Goal: Task Accomplishment & Management: Manage account settings

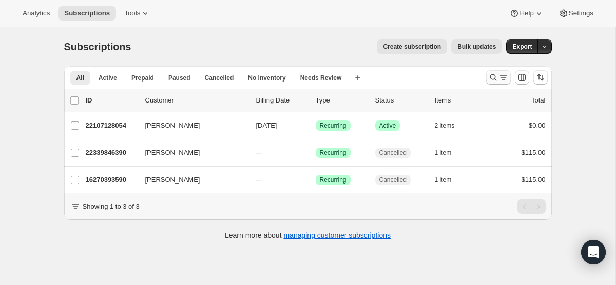
click at [491, 77] on icon "Search and filter results" at bounding box center [493, 77] width 10 height 10
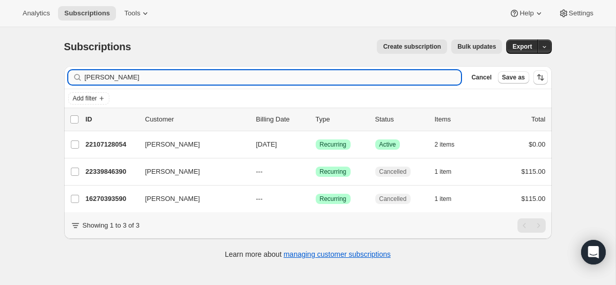
click at [218, 79] on input "gordon" at bounding box center [273, 77] width 377 height 14
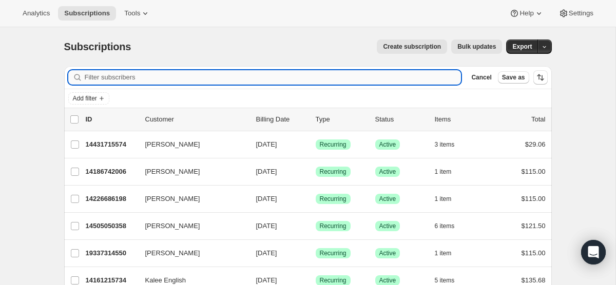
click at [193, 81] on input "Filter subscribers" at bounding box center [273, 77] width 377 height 14
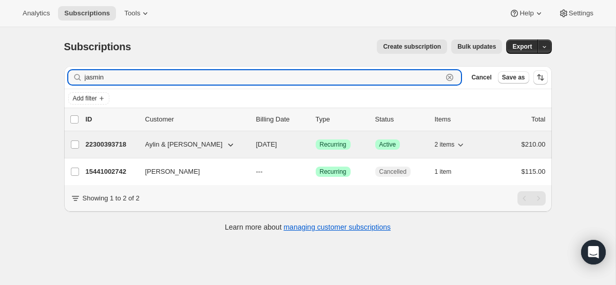
type input "jasmin"
click at [257, 144] on span "11/01/2025" at bounding box center [266, 145] width 21 height 8
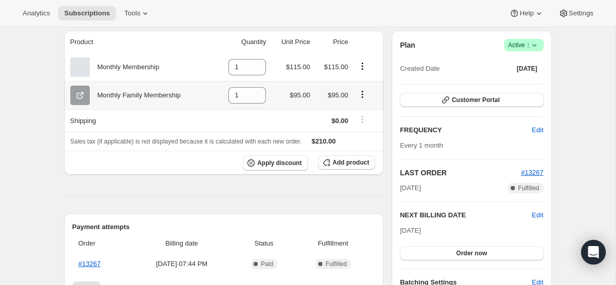
scroll to position [91, 0]
click at [349, 160] on span "Add product" at bounding box center [350, 162] width 36 height 8
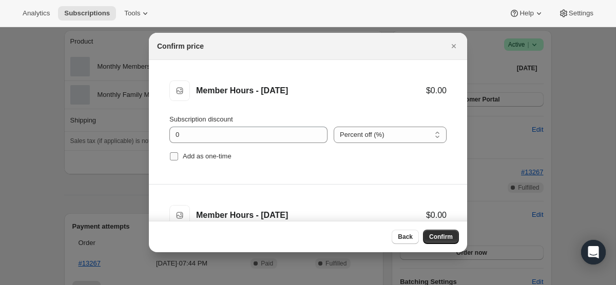
click at [173, 156] on input "Add as one-time" at bounding box center [174, 156] width 8 height 8
checkbox input "true"
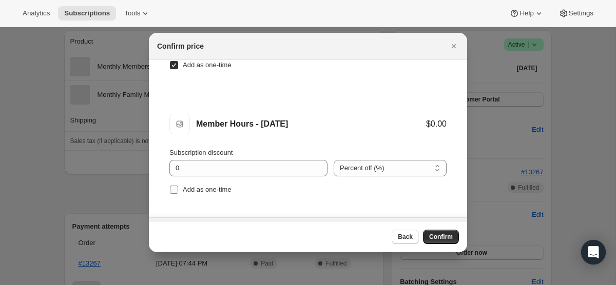
click at [172, 188] on input "Add as one-time" at bounding box center [174, 190] width 8 height 8
checkbox input "true"
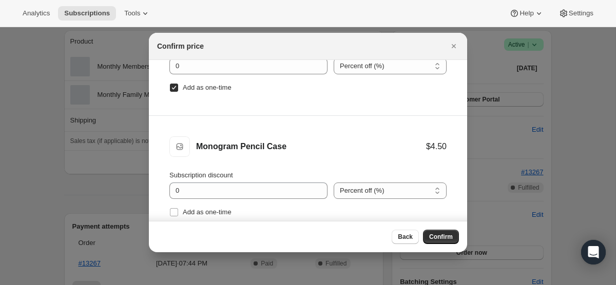
scroll to position [194, 0]
click at [175, 212] on input "Add as one-time" at bounding box center [174, 211] width 8 height 8
checkbox input "true"
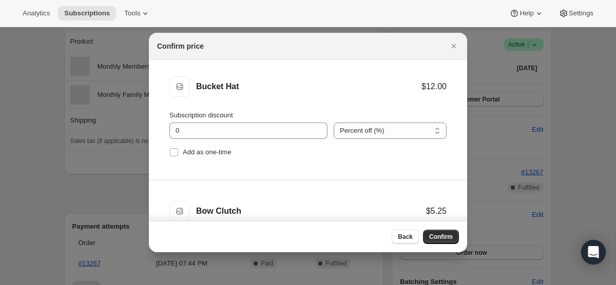
scroll to position [386, 0]
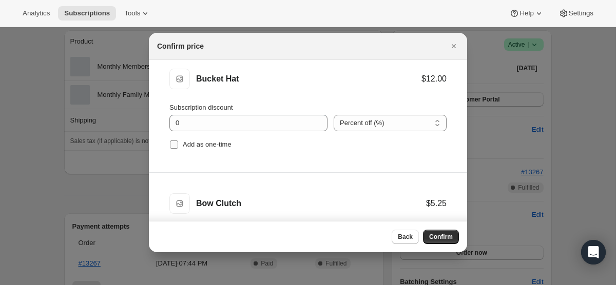
click at [174, 147] on input "Add as one-time" at bounding box center [174, 145] width 8 height 8
checkbox input "true"
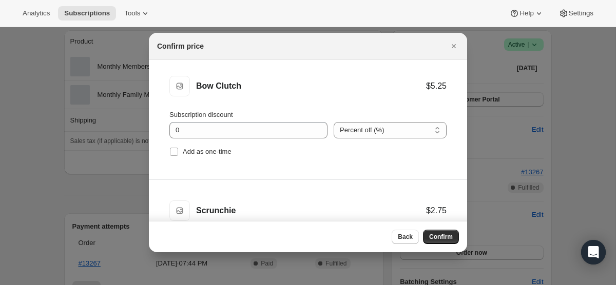
scroll to position [506, 0]
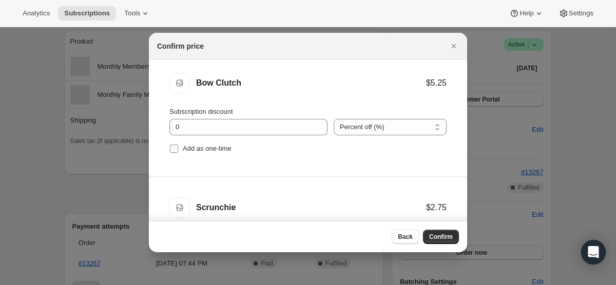
click at [171, 152] on input "Add as one-time" at bounding box center [174, 149] width 8 height 8
checkbox input "true"
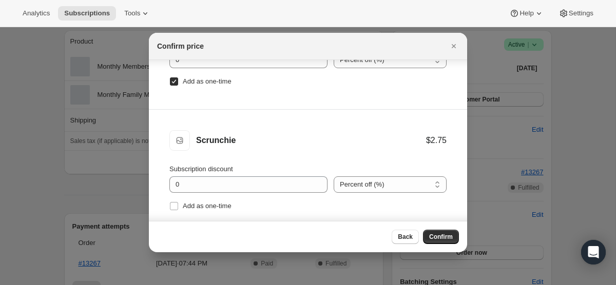
scroll to position [52, 0]
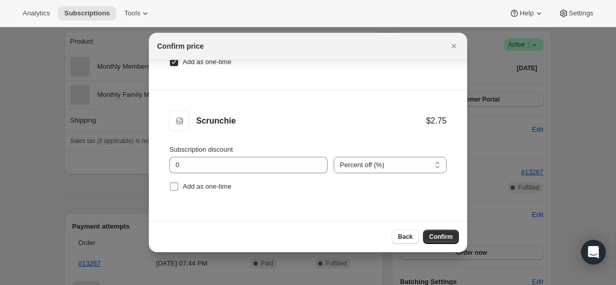
click at [174, 187] on input "Add as one-time" at bounding box center [174, 187] width 8 height 8
checkbox input "true"
click at [437, 232] on button "Confirm" at bounding box center [441, 237] width 36 height 14
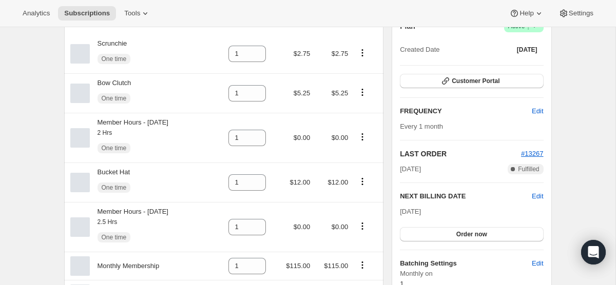
scroll to position [113, 0]
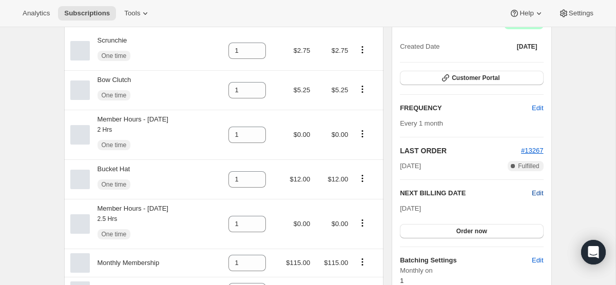
click at [535, 190] on span "Edit" at bounding box center [536, 193] width 11 height 10
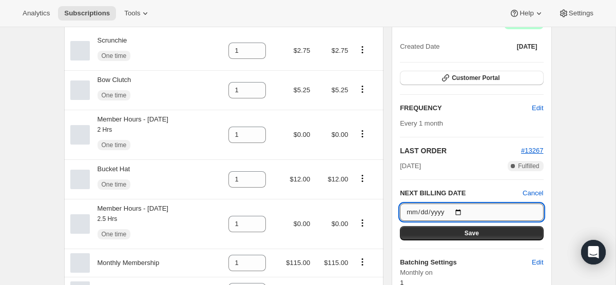
click at [462, 209] on input "2025-11-01" at bounding box center [471, 212] width 143 height 17
type input "2025-10-01"
click at [475, 233] on span "Save" at bounding box center [471, 233] width 14 height 8
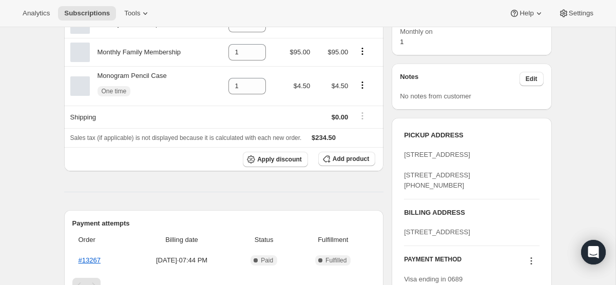
scroll to position [428, 0]
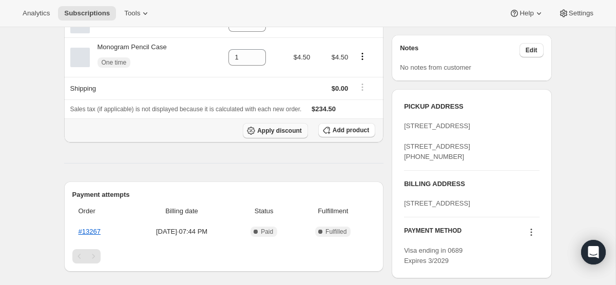
click at [271, 135] on span "Apply discount" at bounding box center [279, 131] width 45 height 8
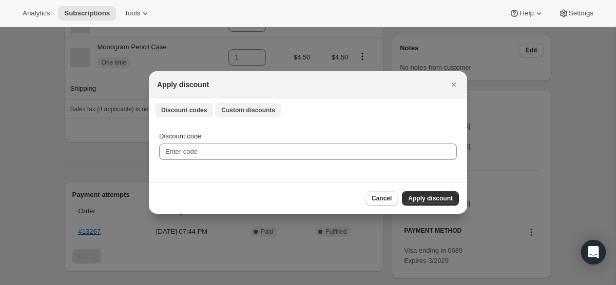
click at [261, 110] on span "Custom discounts" at bounding box center [248, 110] width 54 height 8
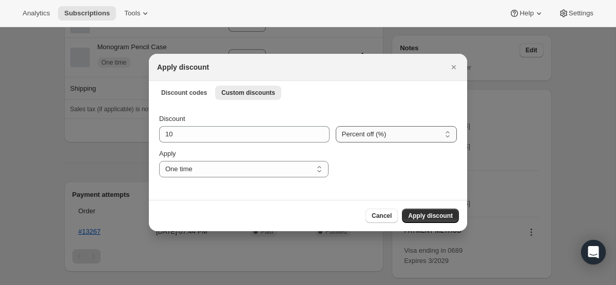
click at [365, 131] on select "Percent off (%) Amount off ($)" at bounding box center [395, 134] width 121 height 16
select select "fixed"
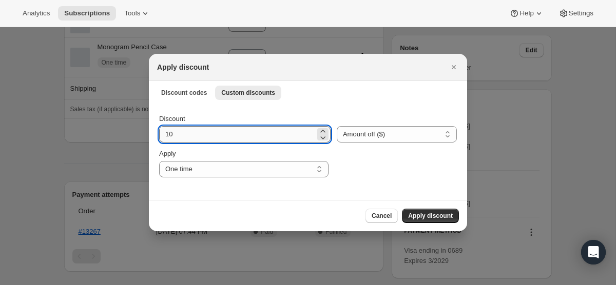
click at [186, 133] on input "10" at bounding box center [237, 134] width 156 height 16
type input "210"
click at [437, 214] on span "Apply discount" at bounding box center [430, 216] width 45 height 8
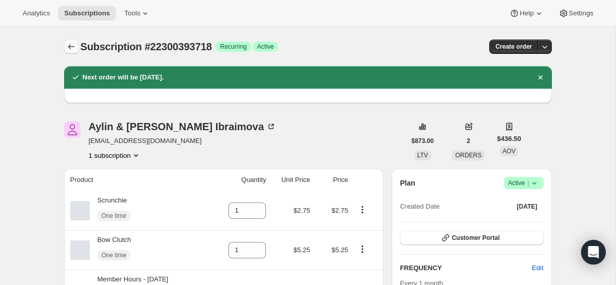
click at [69, 40] on button "Subscriptions" at bounding box center [71, 46] width 14 height 14
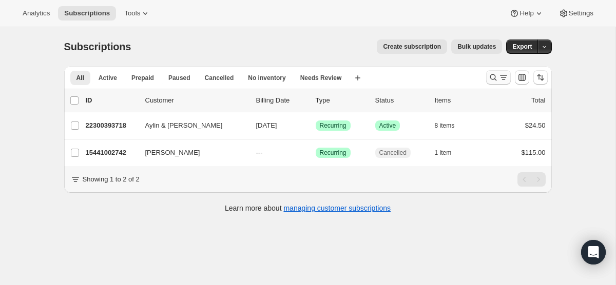
click at [500, 76] on icon "Search and filter results" at bounding box center [503, 77] width 10 height 10
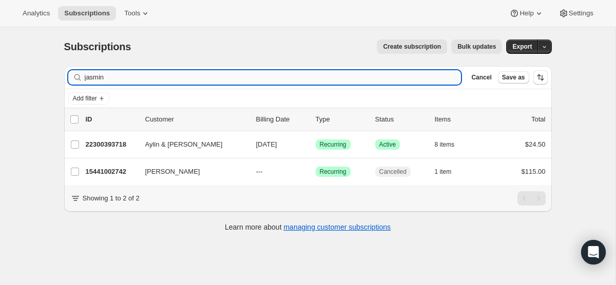
click at [294, 77] on input "jasmin" at bounding box center [273, 77] width 377 height 14
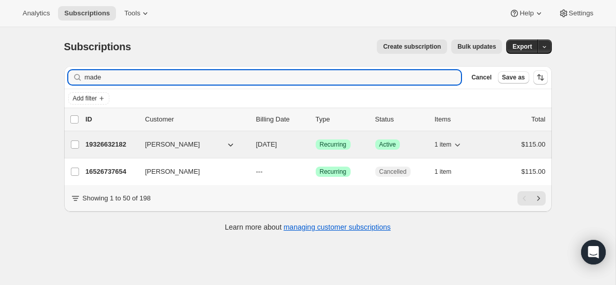
type input "made"
click at [275, 143] on span "[DATE]" at bounding box center [266, 145] width 21 height 8
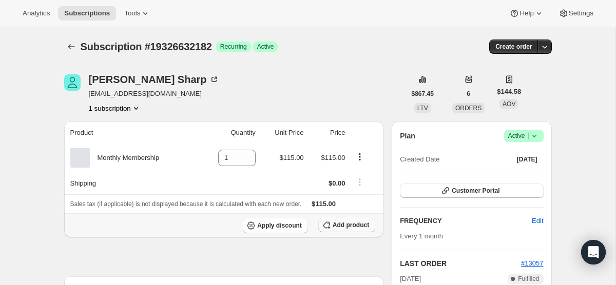
click at [354, 228] on span "Add product" at bounding box center [350, 225] width 36 height 8
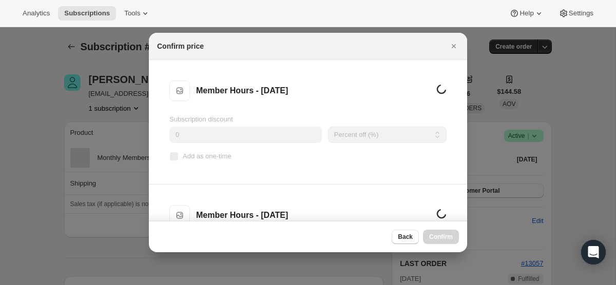
click at [177, 156] on input "Add as one-time" at bounding box center [174, 156] width 8 height 8
checkbox input "true"
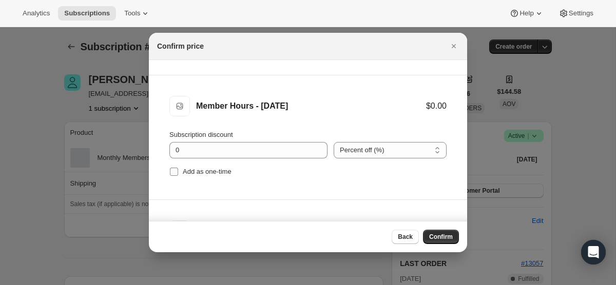
click at [176, 175] on input "Add as one-time" at bounding box center [174, 172] width 8 height 8
checkbox input "true"
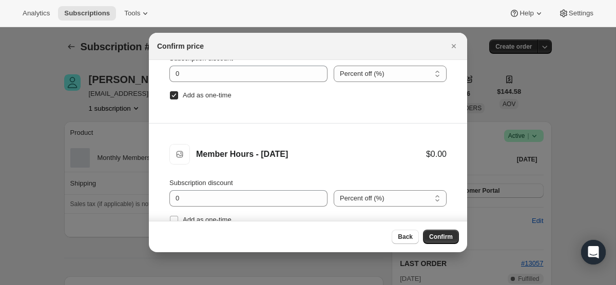
scroll to position [203, 0]
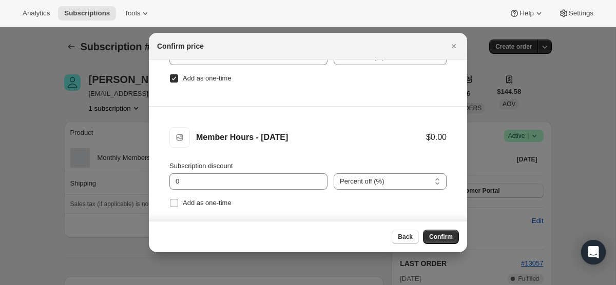
click at [174, 201] on input "Add as one-time" at bounding box center [174, 203] width 8 height 8
checkbox input "true"
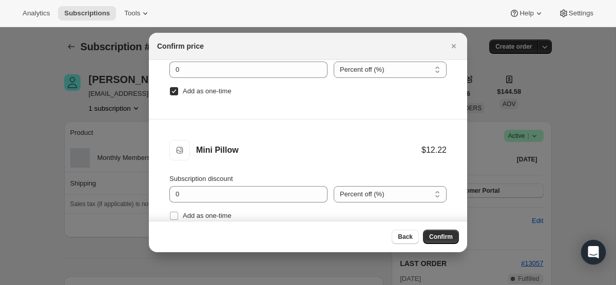
scroll to position [353, 0]
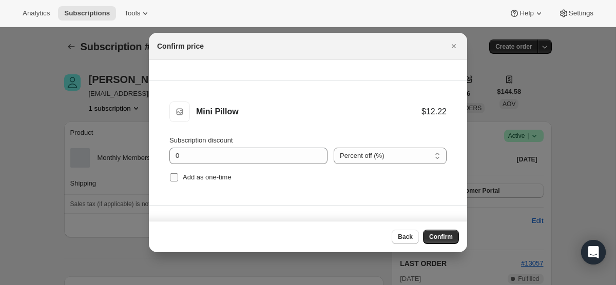
click at [174, 184] on label "Add as one-time" at bounding box center [200, 177] width 62 height 14
click at [174, 182] on input "Add as one-time" at bounding box center [174, 177] width 8 height 8
checkbox input "true"
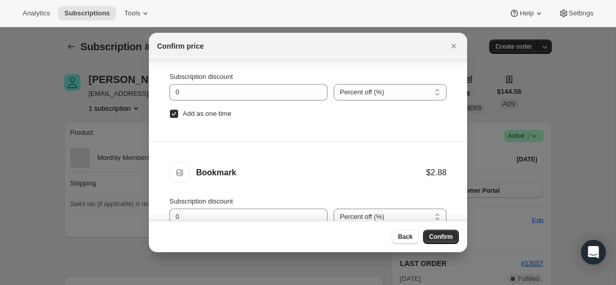
scroll to position [52, 0]
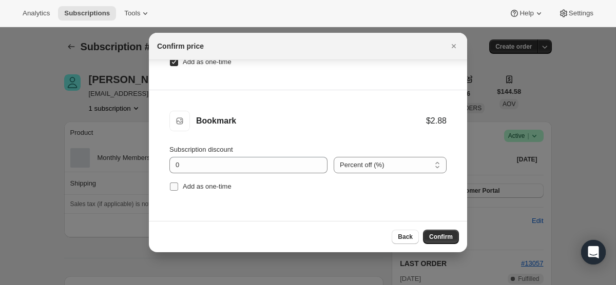
click at [174, 187] on input "Add as one-time" at bounding box center [174, 187] width 8 height 8
checkbox input "true"
click at [445, 234] on span "Confirm" at bounding box center [441, 237] width 24 height 8
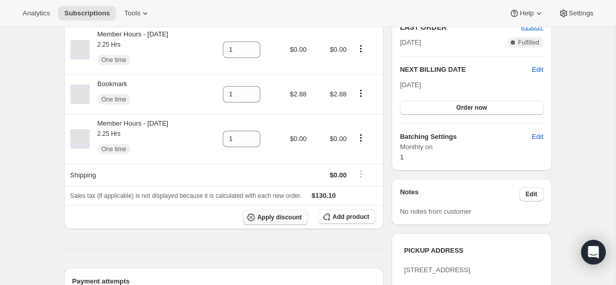
scroll to position [247, 0]
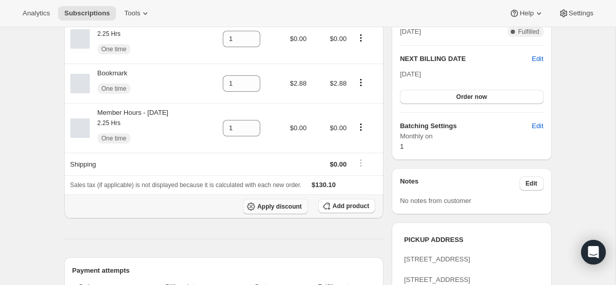
click at [268, 210] on span "Apply discount" at bounding box center [279, 207] width 45 height 8
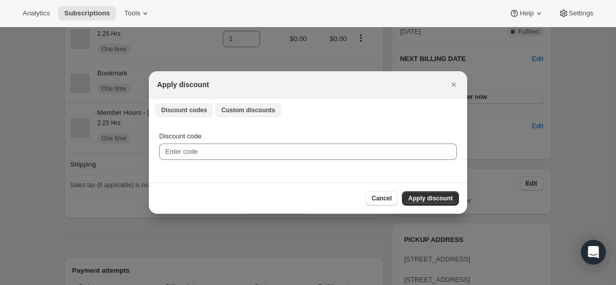
click at [271, 109] on span "Custom discounts" at bounding box center [248, 110] width 54 height 8
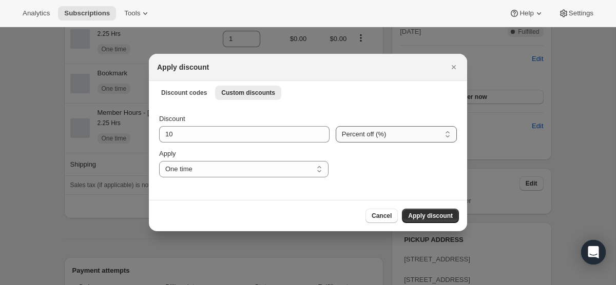
click at [345, 129] on select "Percent off (%) Amount off ($)" at bounding box center [395, 134] width 121 height 16
select select "fixed"
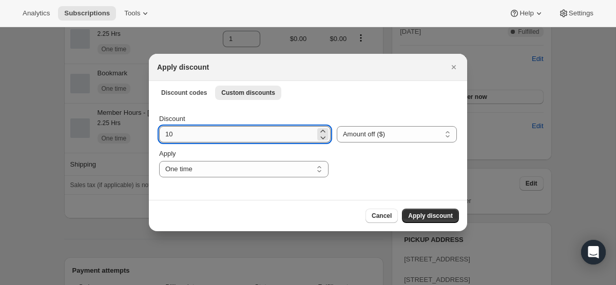
click at [187, 137] on input "10" at bounding box center [237, 134] width 156 height 16
click at [186, 137] on input "10" at bounding box center [237, 134] width 156 height 16
click at [184, 137] on input "10" at bounding box center [237, 134] width 156 height 16
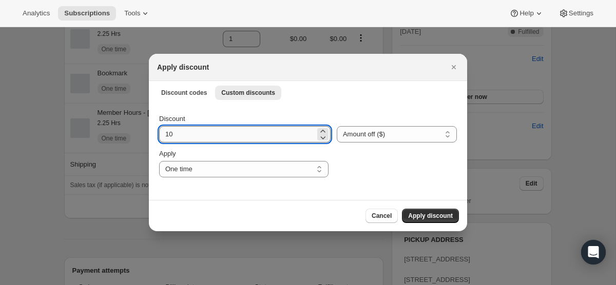
click at [184, 137] on input "10" at bounding box center [237, 134] width 156 height 16
type input "115"
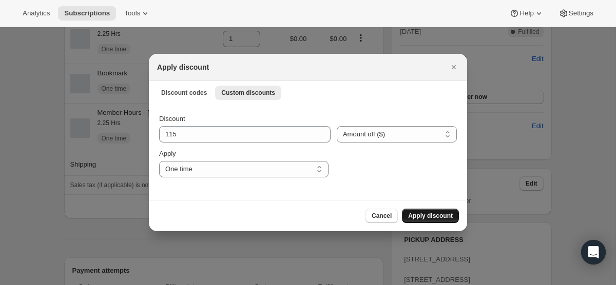
click at [426, 216] on span "Apply discount" at bounding box center [430, 216] width 45 height 8
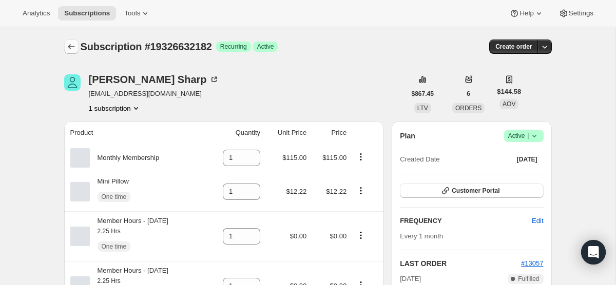
click at [73, 43] on icon "Subscriptions" at bounding box center [71, 47] width 10 height 10
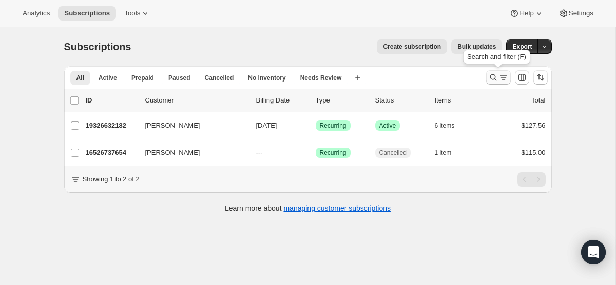
click at [498, 73] on icon "Search and filter results" at bounding box center [503, 77] width 10 height 10
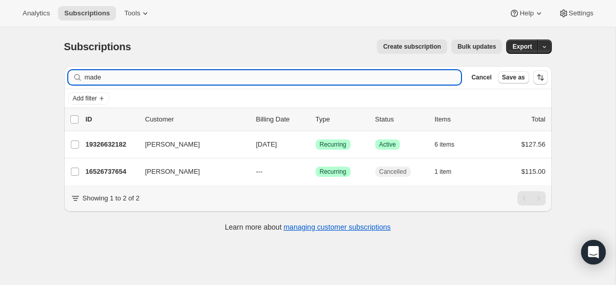
click at [234, 77] on input "made" at bounding box center [273, 77] width 377 height 14
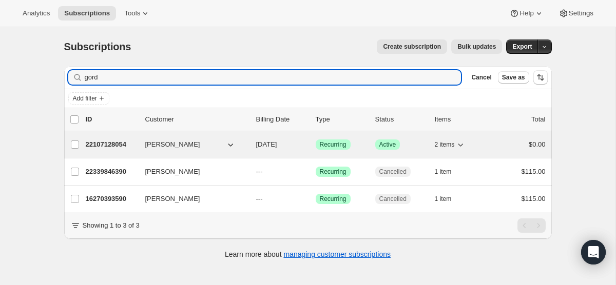
type input "gord"
click at [268, 143] on span "[DATE]" at bounding box center [266, 145] width 21 height 8
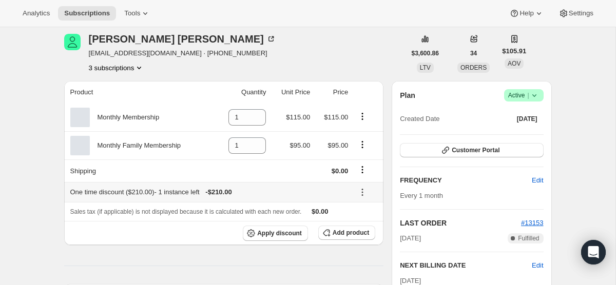
scroll to position [43, 0]
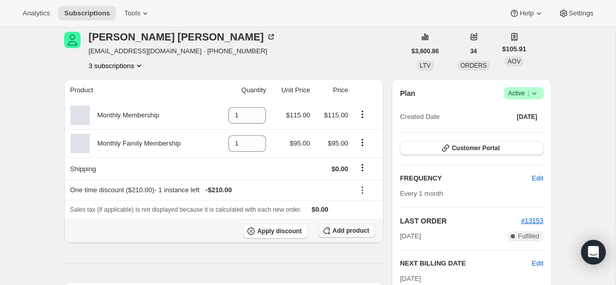
click at [330, 232] on icon "button" at bounding box center [326, 231] width 10 height 10
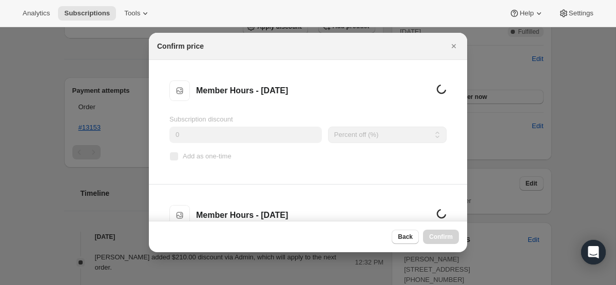
scroll to position [0, 0]
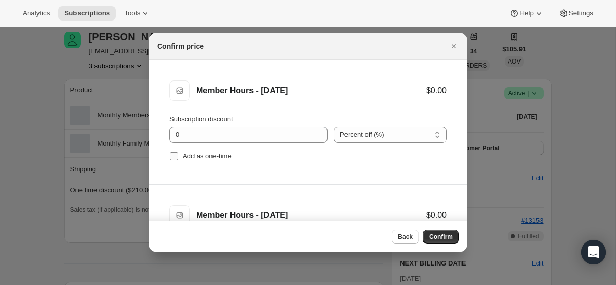
click at [174, 156] on input "Add as one-time" at bounding box center [174, 156] width 8 height 8
checkbox input "true"
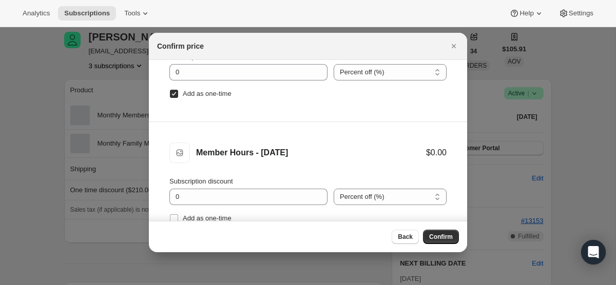
scroll to position [80, 0]
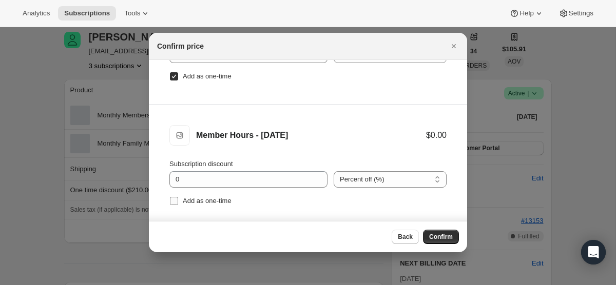
click at [172, 201] on input "Add as one-time" at bounding box center [174, 201] width 8 height 8
checkbox input "true"
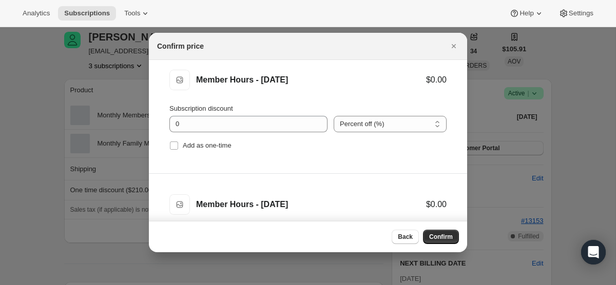
scroll to position [297, 0]
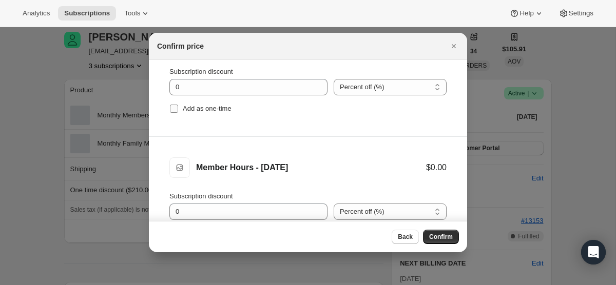
click at [172, 106] on input "Add as one-time" at bounding box center [174, 109] width 8 height 8
checkbox input "true"
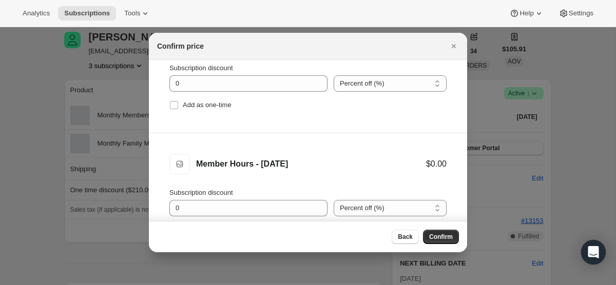
scroll to position [433, 0]
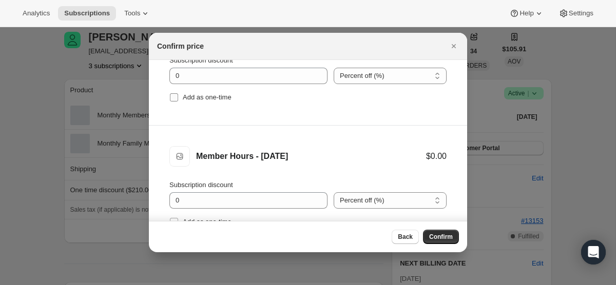
click at [176, 95] on input "Add as one-time" at bounding box center [174, 97] width 8 height 8
checkbox input "true"
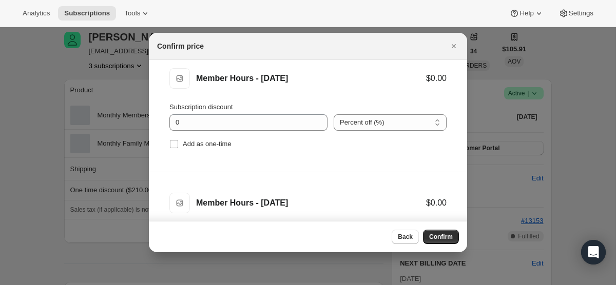
scroll to position [523, 0]
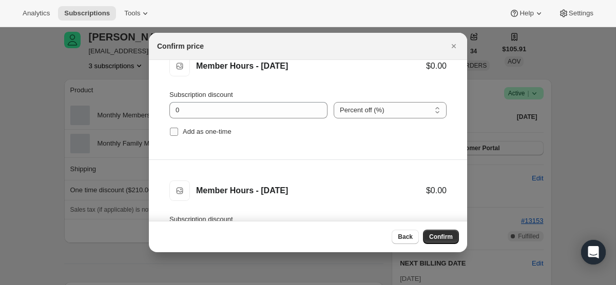
click at [173, 133] on input "Add as one-time" at bounding box center [174, 132] width 8 height 8
checkbox input "true"
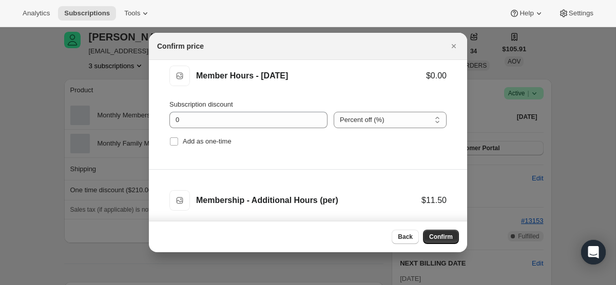
scroll to position [678, 0]
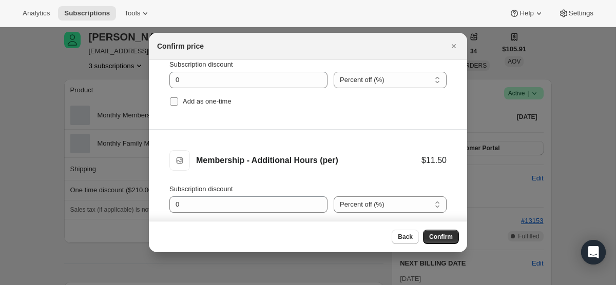
click at [173, 101] on input "Add as one-time" at bounding box center [174, 101] width 8 height 8
checkbox input "true"
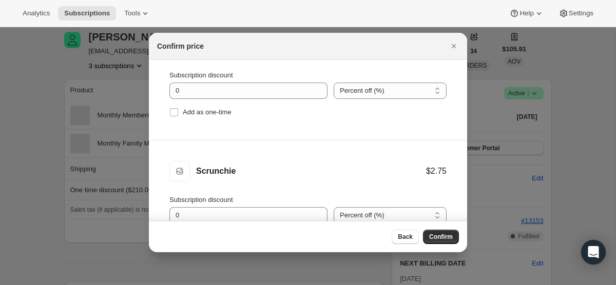
scroll to position [803, 0]
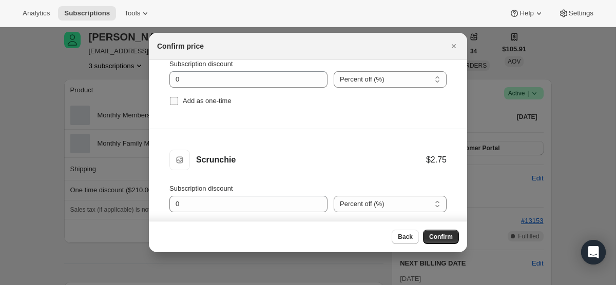
click at [172, 104] on input "Add as one-time" at bounding box center [174, 101] width 8 height 8
checkbox input "true"
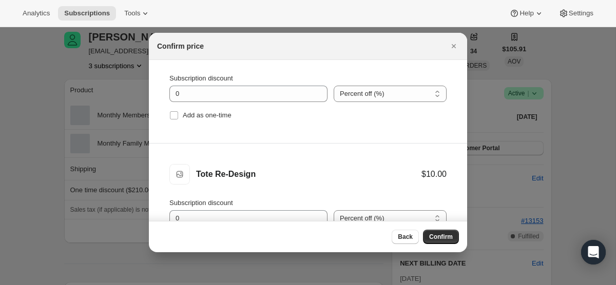
scroll to position [915, 0]
click at [172, 115] on input "Add as one-time" at bounding box center [174, 114] width 8 height 8
checkbox input "true"
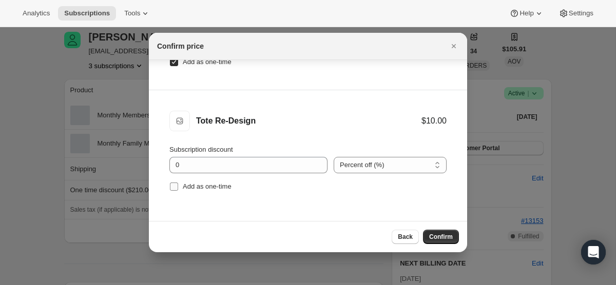
click at [175, 186] on input "Add as one-time" at bounding box center [174, 187] width 8 height 8
checkbox input "true"
click at [437, 232] on button "Confirm" at bounding box center [441, 237] width 36 height 14
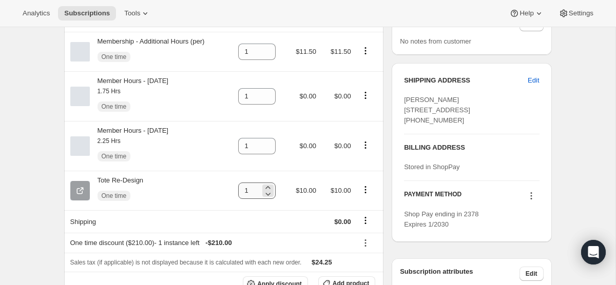
scroll to position [418, 0]
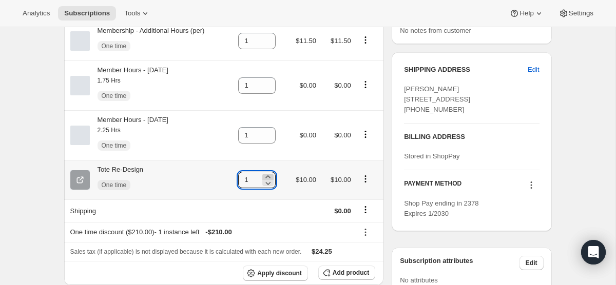
click at [270, 176] on icon at bounding box center [268, 177] width 10 height 10
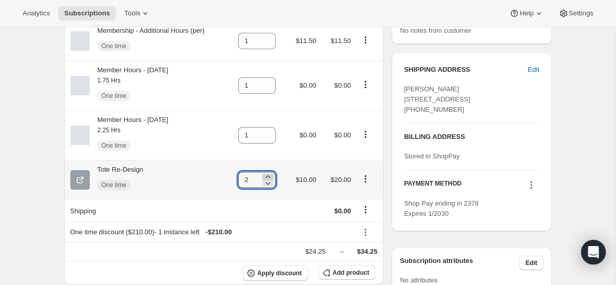
click at [270, 176] on icon at bounding box center [268, 177] width 10 height 10
type input "4"
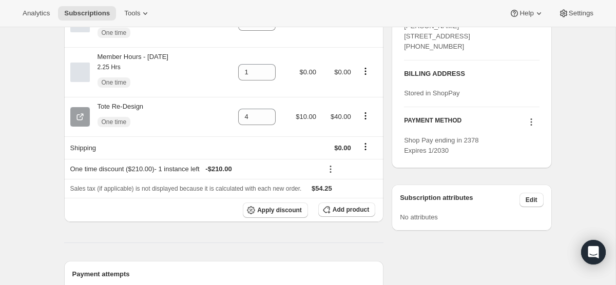
scroll to position [488, 0]
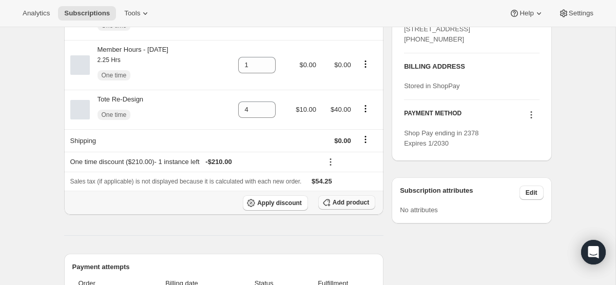
click at [334, 206] on span "Add product" at bounding box center [350, 203] width 36 height 8
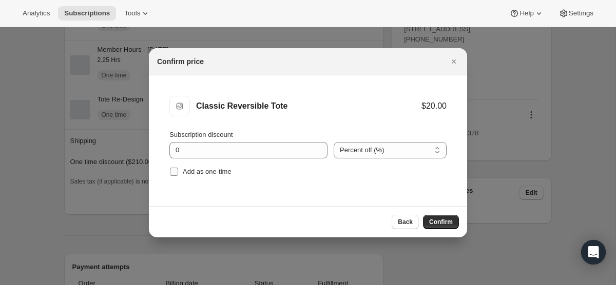
click at [173, 168] on input "Add as one-time" at bounding box center [174, 172] width 8 height 8
checkbox input "true"
click at [439, 223] on span "Confirm" at bounding box center [441, 222] width 24 height 8
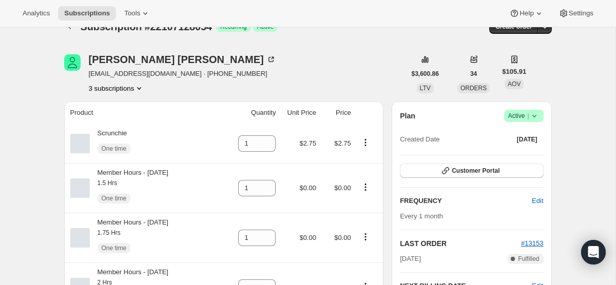
scroll to position [0, 0]
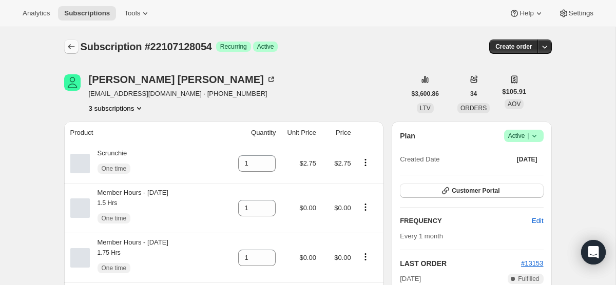
click at [66, 44] on icon "Subscriptions" at bounding box center [71, 47] width 10 height 10
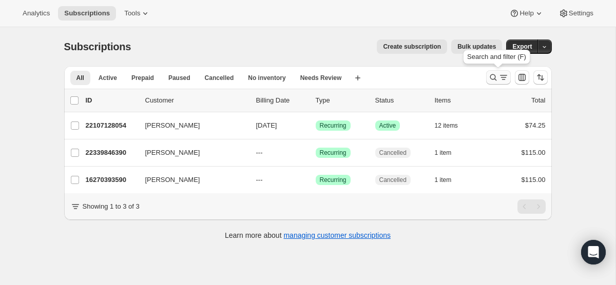
click at [493, 75] on icon "Search and filter results" at bounding box center [492, 77] width 7 height 7
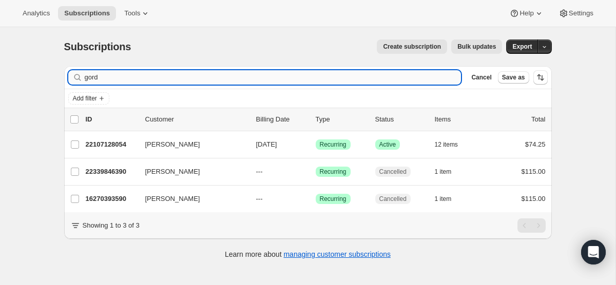
click at [224, 74] on input "gord" at bounding box center [273, 77] width 377 height 14
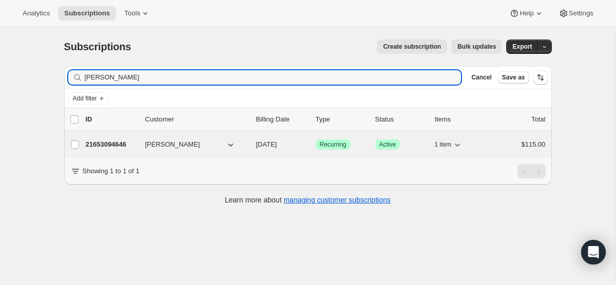
type input "cather"
click at [276, 140] on p "[DATE]" at bounding box center [281, 145] width 51 height 10
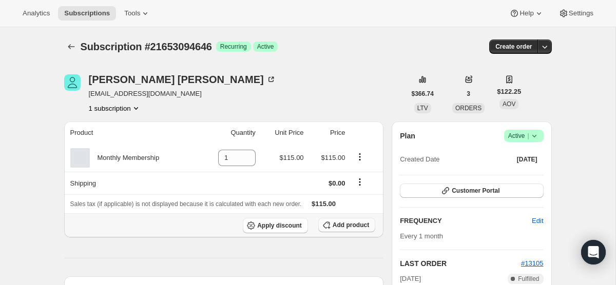
click at [325, 229] on icon "button" at bounding box center [326, 225] width 10 height 10
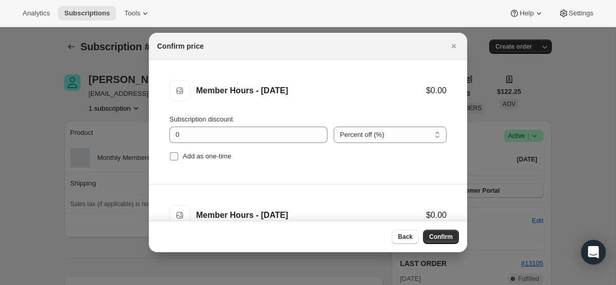
click at [174, 158] on input "Add as one-time" at bounding box center [174, 156] width 8 height 8
checkbox input "true"
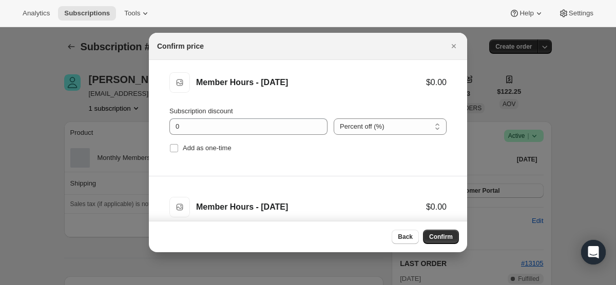
scroll to position [140, 0]
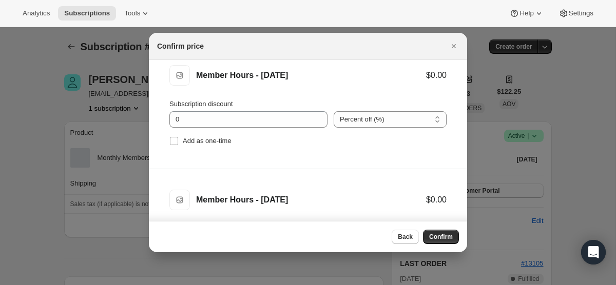
click at [173, 149] on li "Member Hours - September 22nd Member Hours - September 22nd $0.00 Subscription …" at bounding box center [308, 107] width 318 height 125
click at [173, 138] on input "Add as one-time" at bounding box center [174, 141] width 8 height 8
checkbox input "true"
click at [173, 140] on input "Add as one-time" at bounding box center [174, 139] width 8 height 8
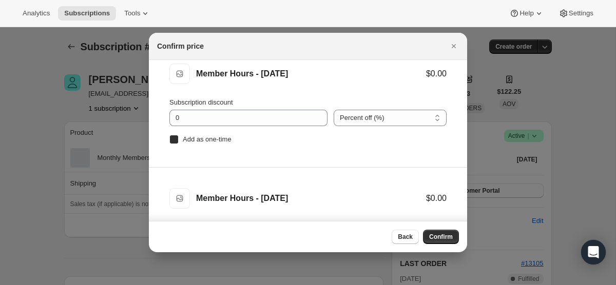
checkbox input "true"
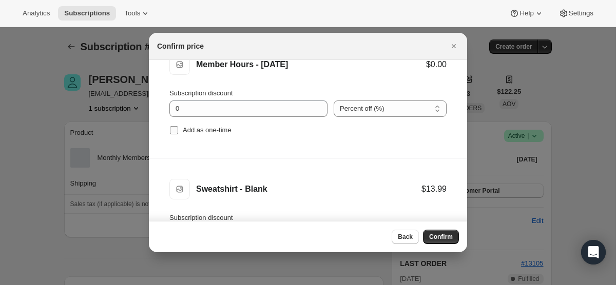
click at [172, 128] on input "Add as one-time" at bounding box center [174, 130] width 8 height 8
checkbox input "true"
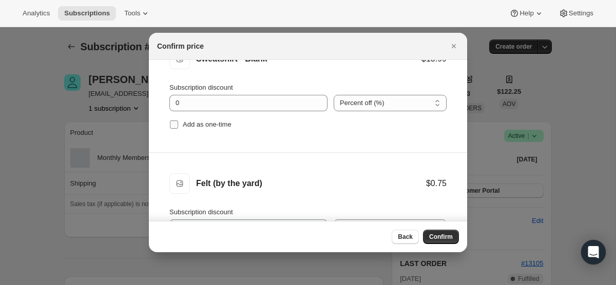
click at [172, 125] on input "Add as one-time" at bounding box center [174, 125] width 8 height 8
checkbox input "true"
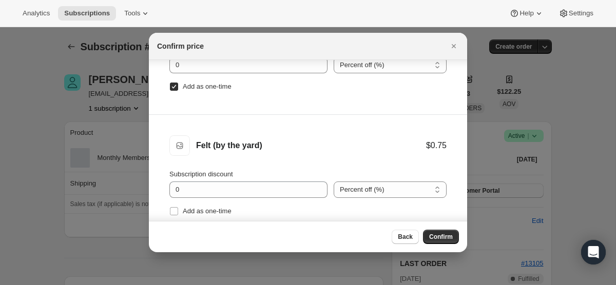
scroll to position [52, 0]
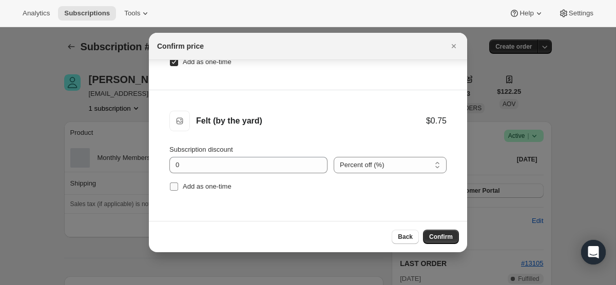
click at [172, 188] on input "Add as one-time" at bounding box center [174, 187] width 8 height 8
checkbox input "true"
click at [438, 237] on span "Confirm" at bounding box center [441, 237] width 24 height 8
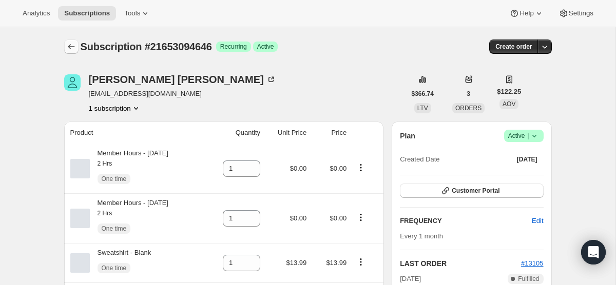
click at [72, 45] on icon "Subscriptions" at bounding box center [71, 47] width 10 height 10
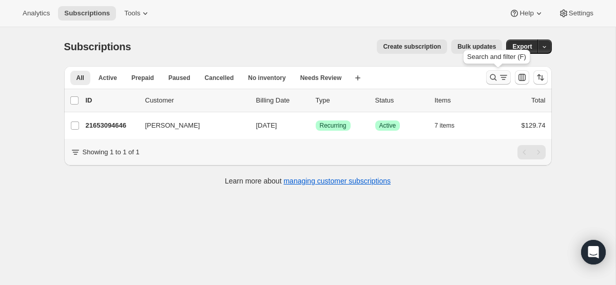
click at [499, 71] on button "Search and filter results" at bounding box center [498, 77] width 25 height 14
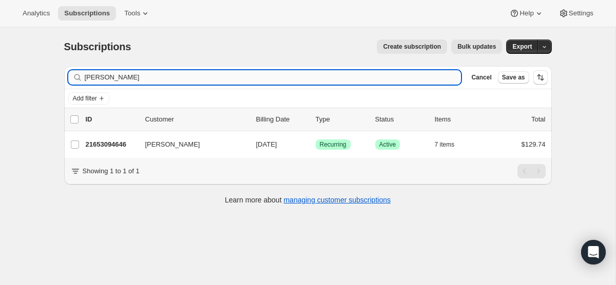
click at [254, 80] on input "cather" at bounding box center [273, 77] width 377 height 14
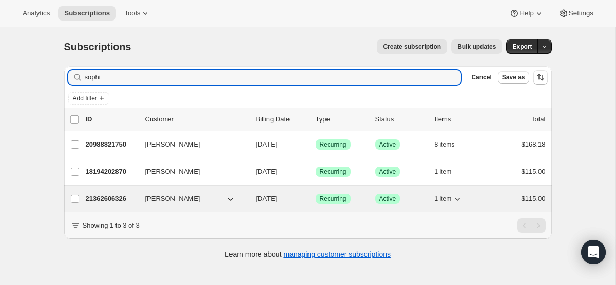
type input "sophi"
click at [272, 196] on span "[DATE]" at bounding box center [266, 199] width 21 height 8
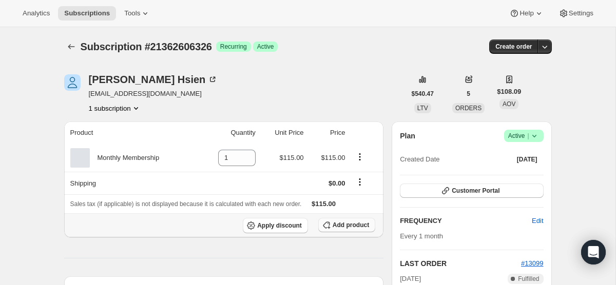
click at [341, 227] on span "Add product" at bounding box center [350, 225] width 36 height 8
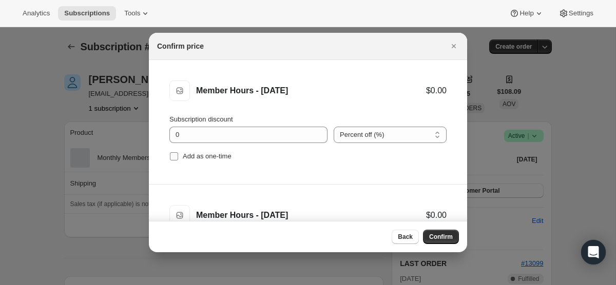
click at [176, 156] on input "Add as one-time" at bounding box center [174, 156] width 8 height 8
checkbox input "true"
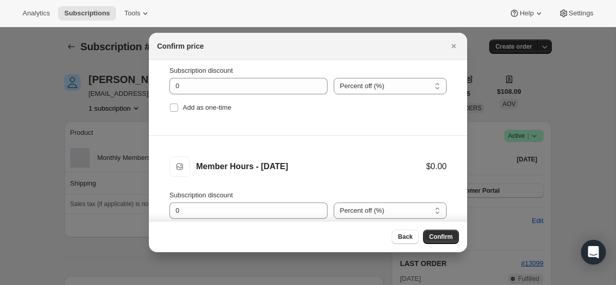
scroll to position [175, 0]
click at [172, 105] on input "Add as one-time" at bounding box center [174, 106] width 8 height 8
checkbox input "true"
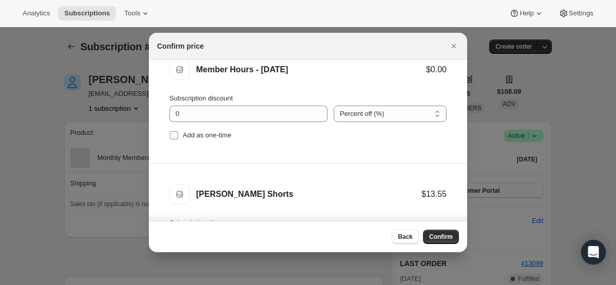
click at [171, 135] on input "Add as one-time" at bounding box center [174, 135] width 8 height 8
checkbox input "true"
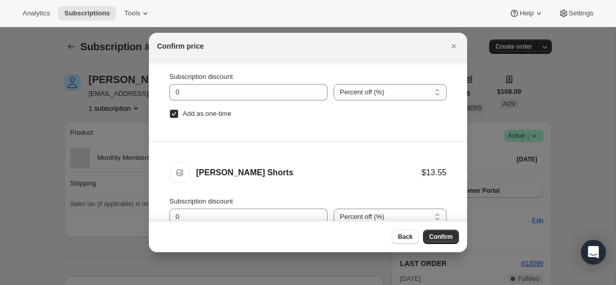
scroll to position [52, 0]
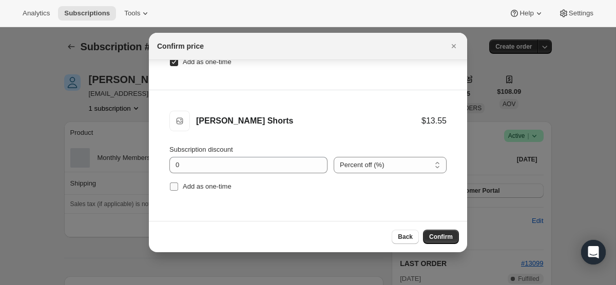
click at [170, 188] on input "Add as one-time" at bounding box center [174, 187] width 8 height 8
checkbox input "true"
click at [446, 230] on button "Confirm" at bounding box center [441, 237] width 36 height 14
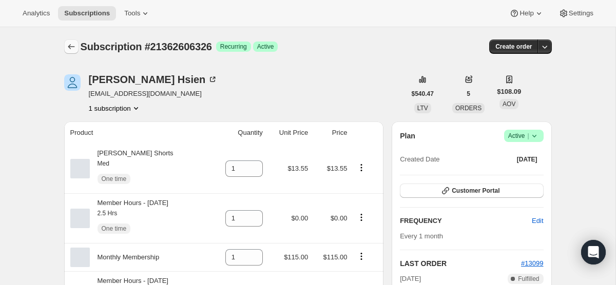
click at [67, 47] on icon "Subscriptions" at bounding box center [71, 47] width 10 height 10
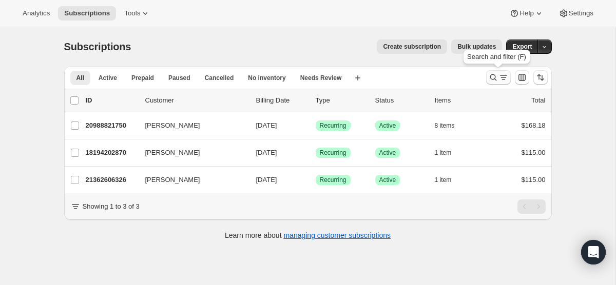
click at [497, 78] on icon "Search and filter results" at bounding box center [493, 77] width 10 height 10
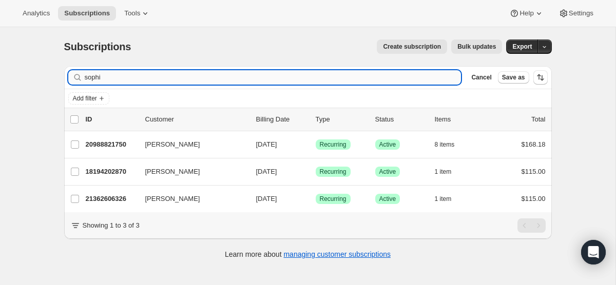
click at [233, 77] on input "sophi" at bounding box center [273, 77] width 377 height 14
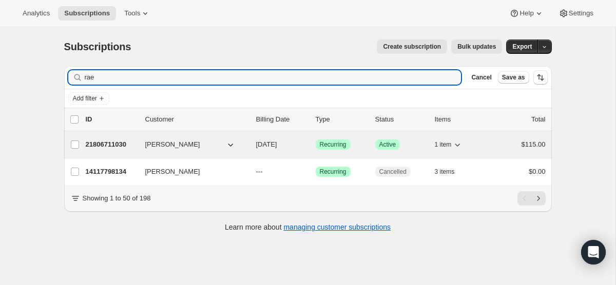
type input "rae"
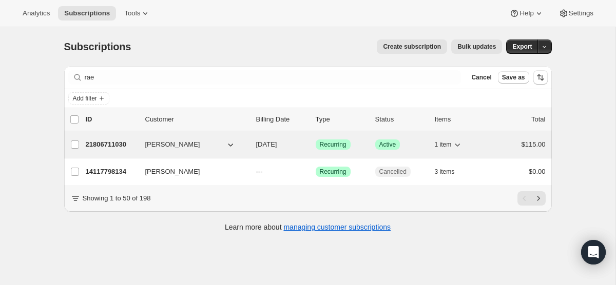
click at [286, 138] on div "21806711030 Raegan Kashani 10/01/2025 Success Recurring Success Active 1 item $…" at bounding box center [316, 144] width 460 height 14
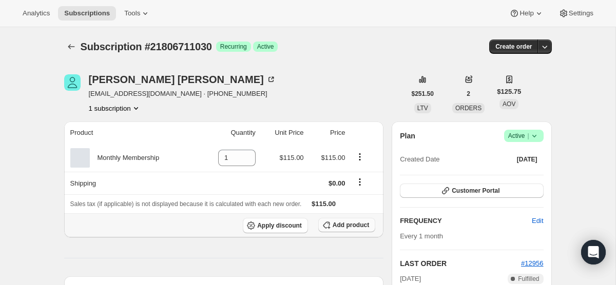
click at [353, 222] on span "Add product" at bounding box center [350, 225] width 36 height 8
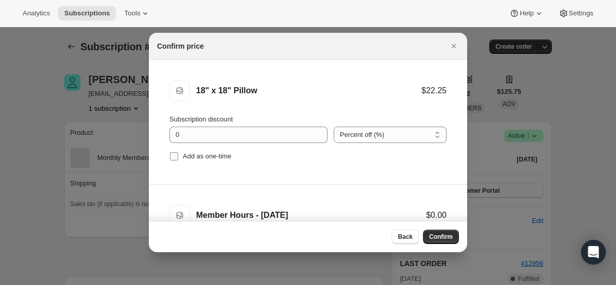
click at [175, 156] on input "Add as one-time" at bounding box center [174, 156] width 8 height 8
checkbox input "true"
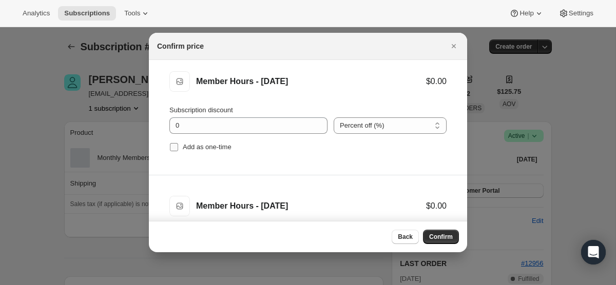
click at [175, 145] on input "Add as one-time" at bounding box center [174, 147] width 8 height 8
checkbox input "true"
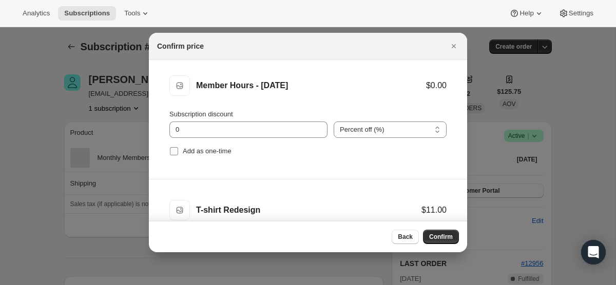
click at [173, 152] on input "Add as one-time" at bounding box center [174, 151] width 8 height 8
checkbox input "true"
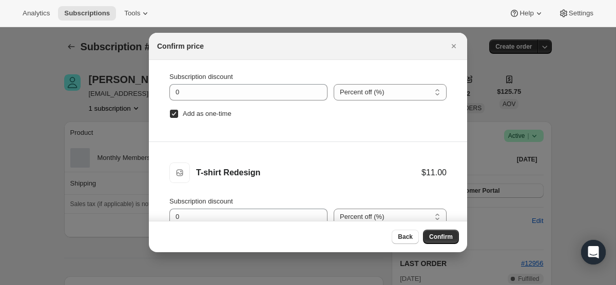
scroll to position [52, 0]
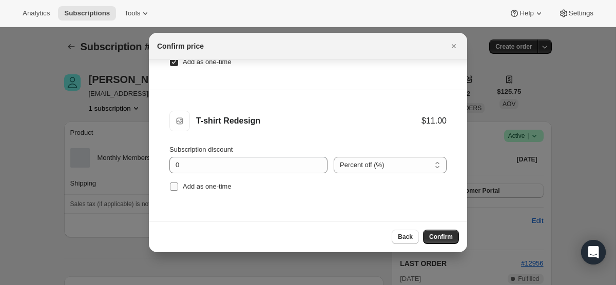
click at [174, 185] on input "Add as one-time" at bounding box center [174, 187] width 8 height 8
checkbox input "true"
click at [440, 238] on span "Confirm" at bounding box center [441, 237] width 24 height 8
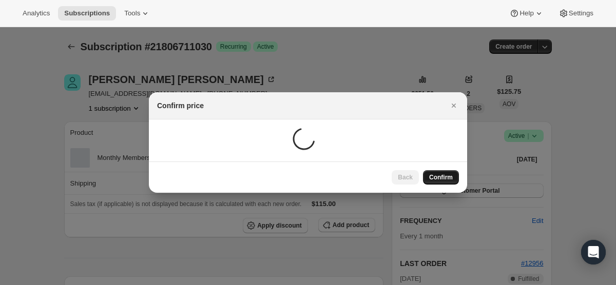
scroll to position [0, 0]
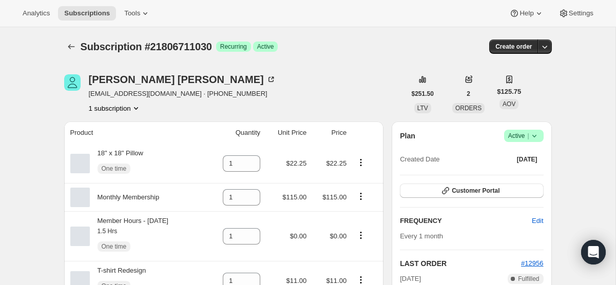
click at [78, 44] on div at bounding box center [72, 46] width 16 height 14
click at [66, 45] on icon "Subscriptions" at bounding box center [71, 47] width 10 height 10
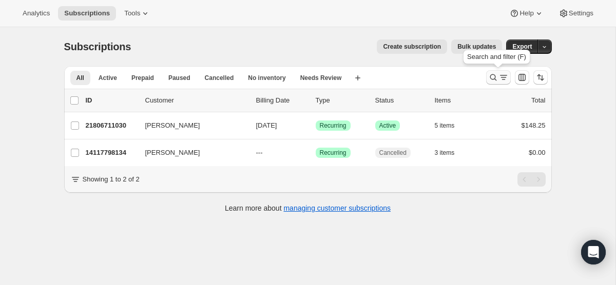
click at [493, 83] on button "Search and filter results" at bounding box center [498, 77] width 25 height 14
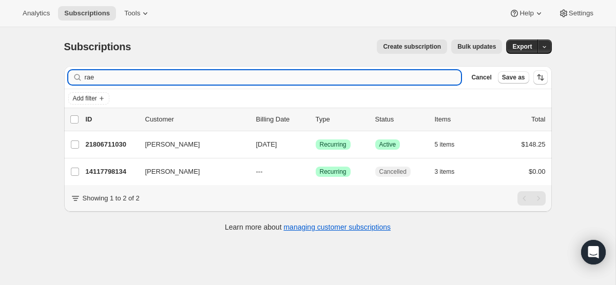
click at [287, 79] on input "rae" at bounding box center [273, 77] width 377 height 14
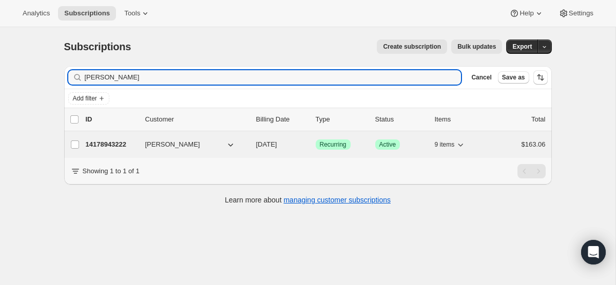
type input "corina"
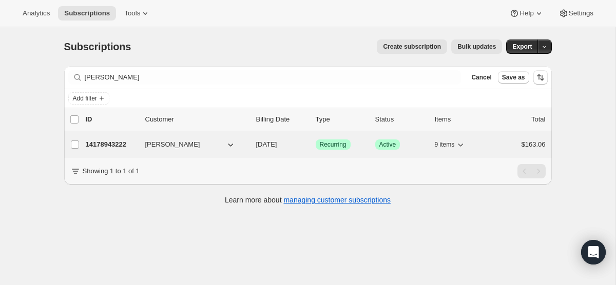
click at [260, 146] on span "[DATE]" at bounding box center [266, 145] width 21 height 8
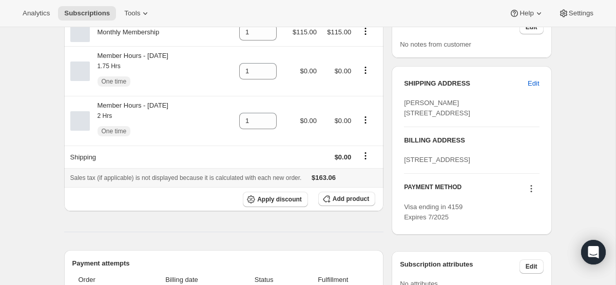
scroll to position [408, 0]
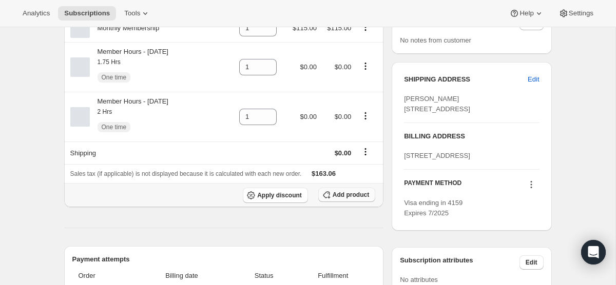
click at [348, 199] on span "Add product" at bounding box center [350, 195] width 36 height 8
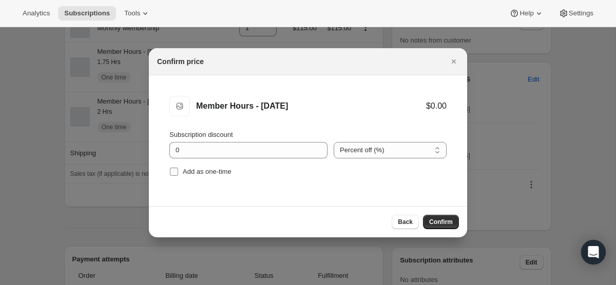
click at [170, 173] on input "Add as one-time" at bounding box center [174, 172] width 8 height 8
checkbox input "true"
click at [428, 220] on button "Confirm" at bounding box center [441, 222] width 36 height 14
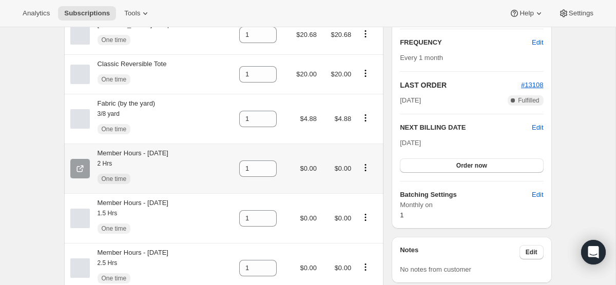
scroll to position [0, 0]
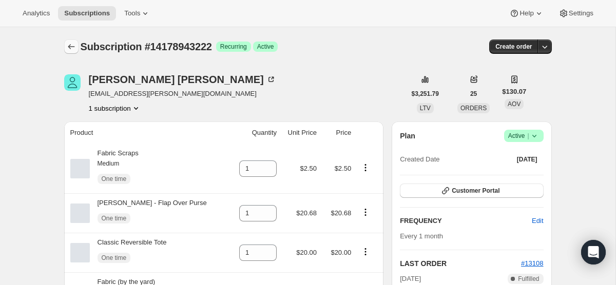
click at [70, 44] on icon "Subscriptions" at bounding box center [71, 47] width 10 height 10
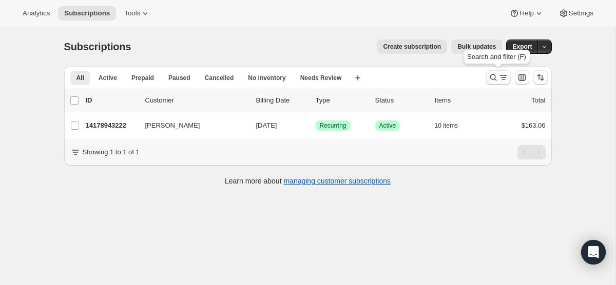
click at [504, 74] on icon "Search and filter results" at bounding box center [503, 77] width 10 height 10
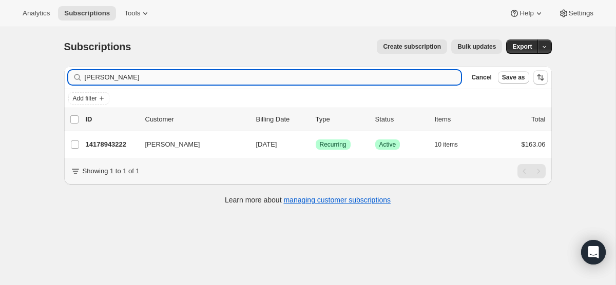
click at [275, 76] on input "corina" at bounding box center [273, 77] width 377 height 14
click at [146, 81] on input "corina" at bounding box center [264, 77] width 358 height 14
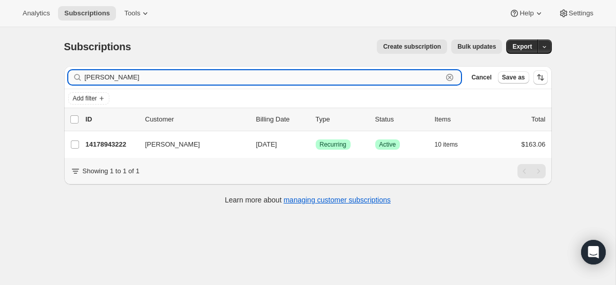
click at [146, 81] on input "corina" at bounding box center [264, 77] width 358 height 14
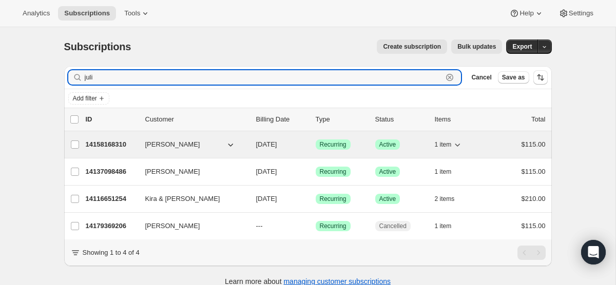
type input "juli"
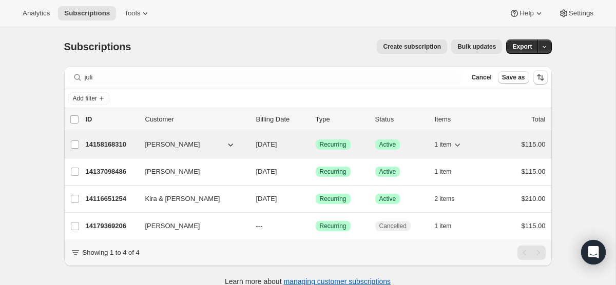
click at [277, 142] on span "[DATE]" at bounding box center [266, 145] width 21 height 8
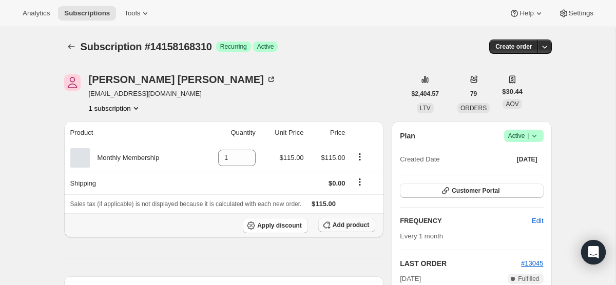
click at [360, 222] on span "Add product" at bounding box center [350, 225] width 36 height 8
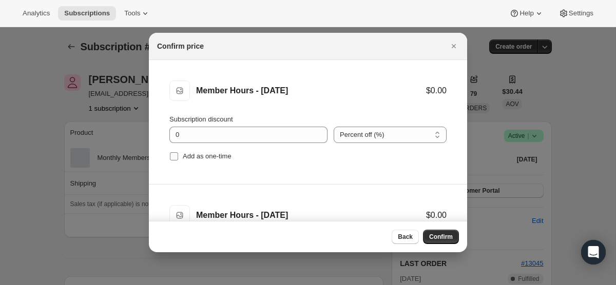
click at [171, 159] on input "Add as one-time" at bounding box center [174, 156] width 8 height 8
checkbox input "true"
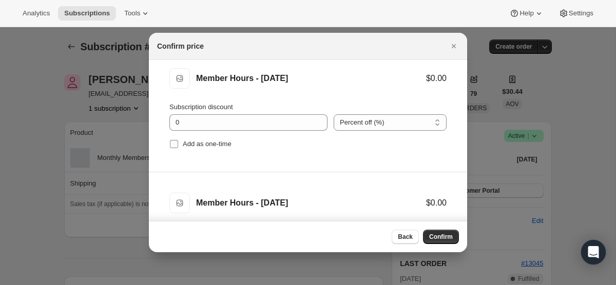
click at [171, 144] on input "Add as one-time" at bounding box center [174, 144] width 8 height 8
checkbox input "true"
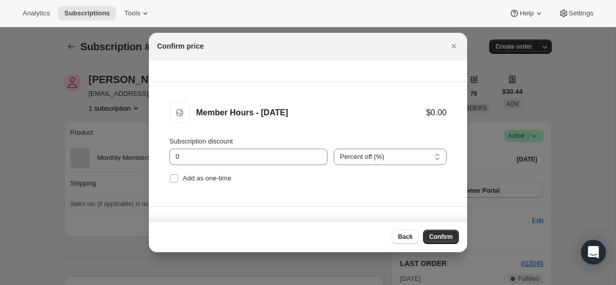
scroll to position [239, 0]
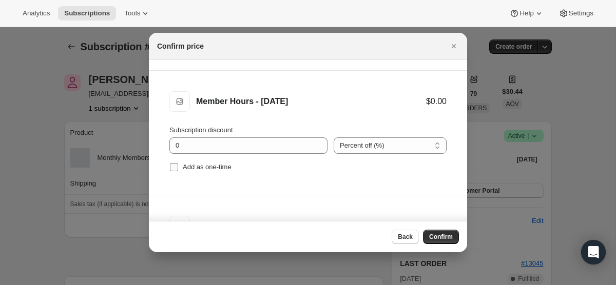
click at [172, 167] on input "Add as one-time" at bounding box center [174, 167] width 8 height 8
checkbox input "true"
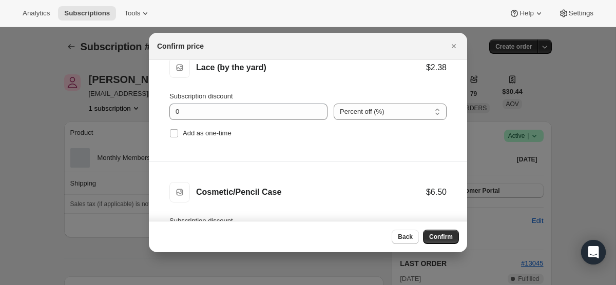
scroll to position [526, 0]
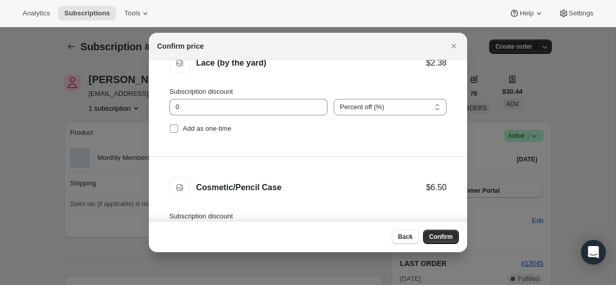
click at [172, 129] on input "Add as one-time" at bounding box center [174, 129] width 8 height 8
checkbox input "true"
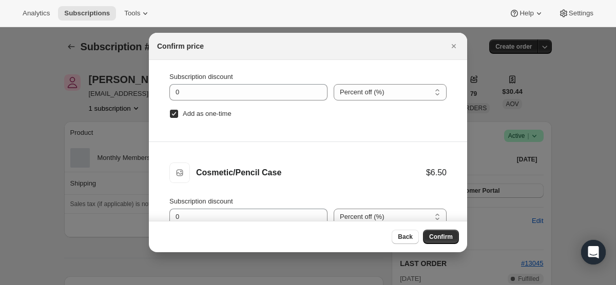
scroll to position [52, 0]
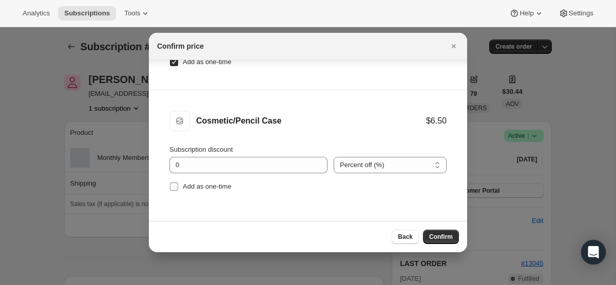
click at [172, 186] on input "Add as one-time" at bounding box center [174, 187] width 8 height 8
checkbox input "true"
click at [429, 237] on span "Confirm" at bounding box center [441, 237] width 24 height 8
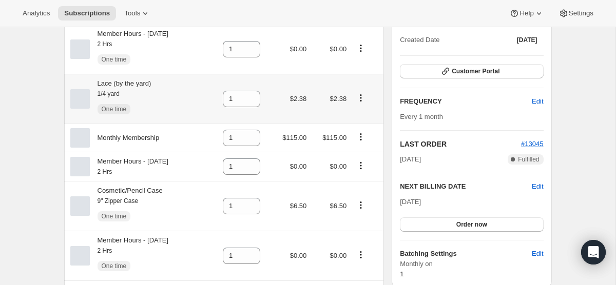
scroll to position [128, 0]
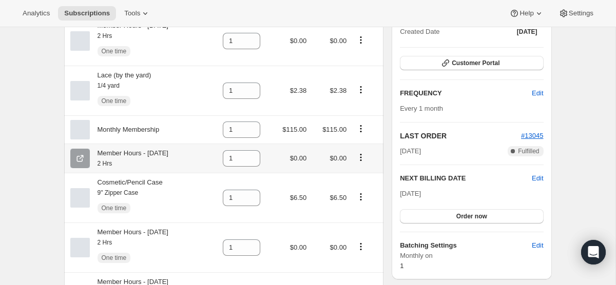
click at [366, 155] on icon "Product actions" at bounding box center [360, 157] width 10 height 10
click at [362, 155] on icon "Product actions" at bounding box center [361, 155] width 2 height 2
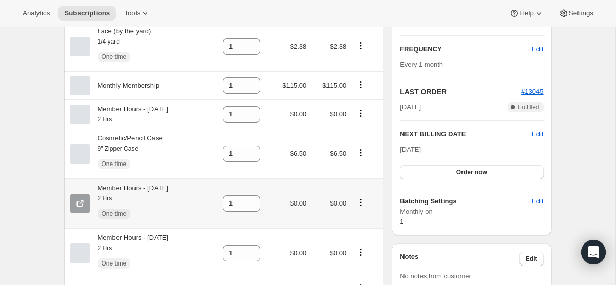
scroll to position [180, 0]
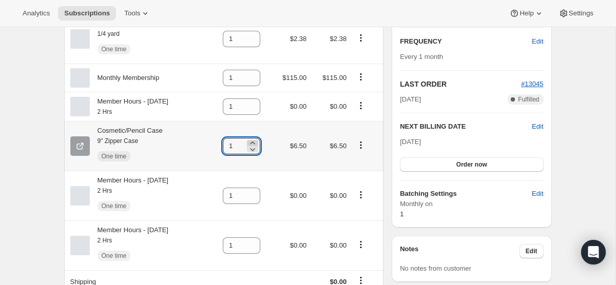
click at [258, 143] on icon at bounding box center [252, 143] width 10 height 10
type input "2"
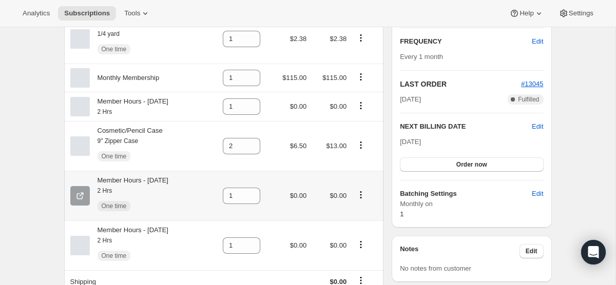
scroll to position [0, 0]
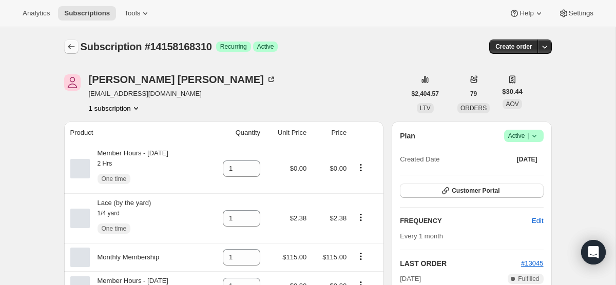
click at [74, 46] on icon "Subscriptions" at bounding box center [71, 47] width 10 height 10
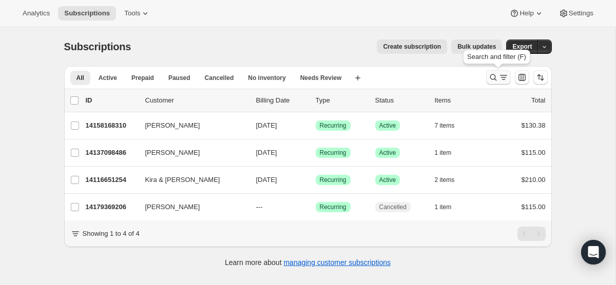
click at [493, 77] on icon "Search and filter results" at bounding box center [493, 77] width 10 height 10
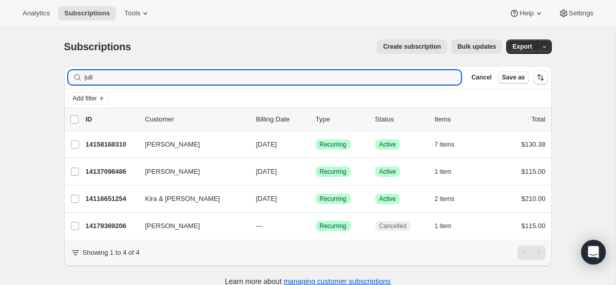
click at [340, 85] on div "Filter subscribers juli Clear Cancel Save as" at bounding box center [307, 77] width 487 height 23
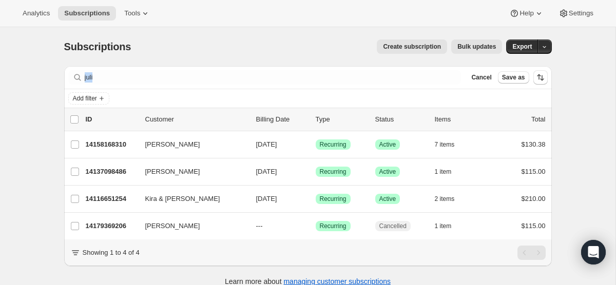
click at [340, 85] on div "Filter subscribers juli Clear Cancel Save as" at bounding box center [307, 77] width 487 height 23
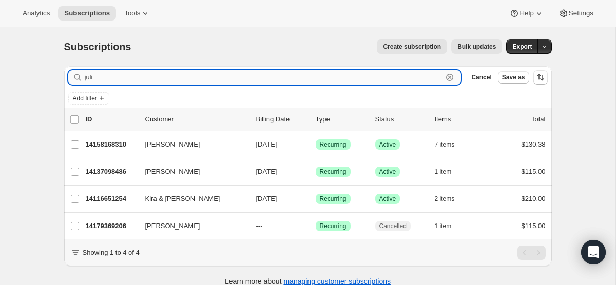
click at [328, 77] on input "juli" at bounding box center [264, 77] width 358 height 14
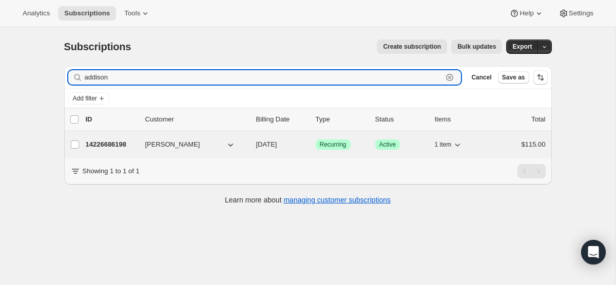
type input "addison"
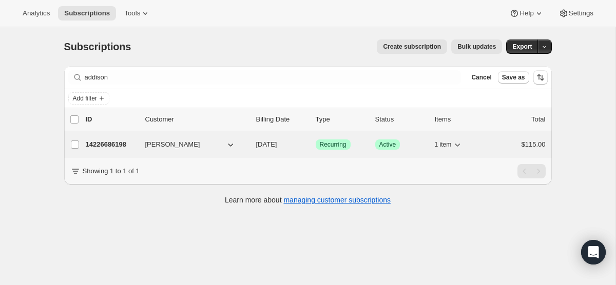
click at [284, 150] on div "14226686198 Addison Montenegro 10/01/2025 Success Recurring Success Active 1 it…" at bounding box center [316, 144] width 460 height 14
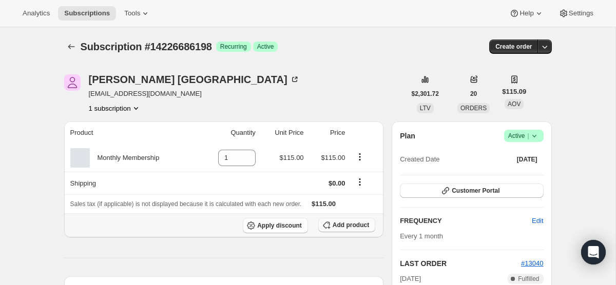
click at [347, 224] on span "Add product" at bounding box center [350, 225] width 36 height 8
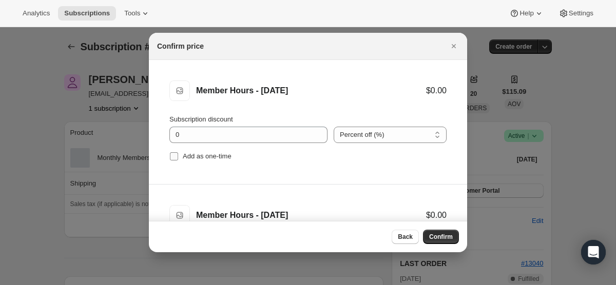
click at [176, 157] on input "Add as one-time" at bounding box center [174, 156] width 8 height 8
checkbox input "true"
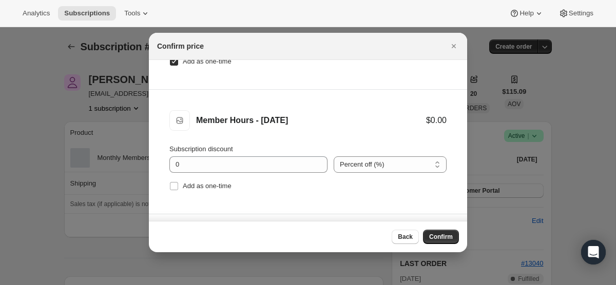
scroll to position [188, 0]
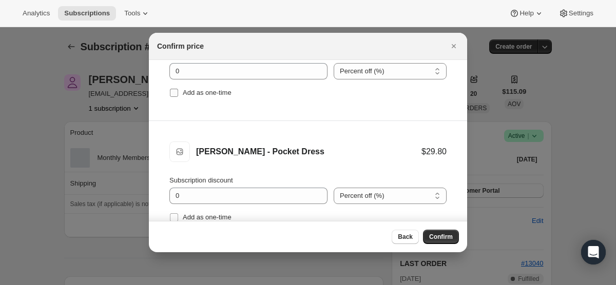
click at [175, 97] on label "Add as one-time" at bounding box center [200, 93] width 62 height 14
click at [175, 97] on input "Add as one-time" at bounding box center [174, 93] width 8 height 8
checkbox input "true"
click at [175, 214] on input "Add as one-time" at bounding box center [174, 217] width 8 height 8
checkbox input "true"
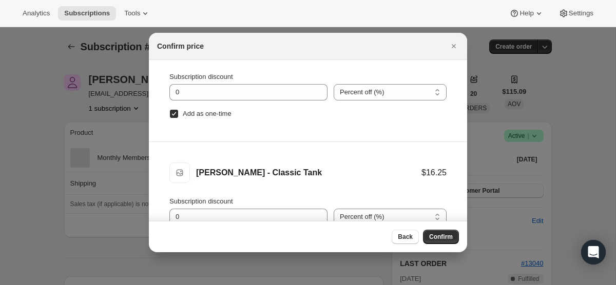
scroll to position [52, 0]
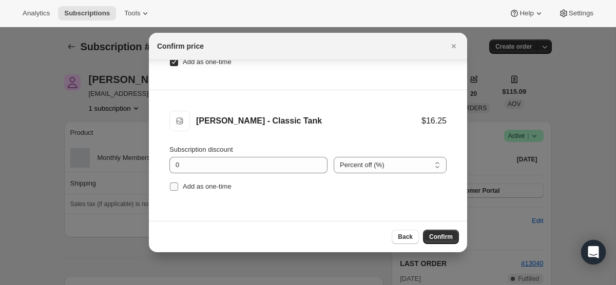
click at [173, 187] on input "Add as one-time" at bounding box center [174, 187] width 8 height 8
checkbox input "true"
click at [443, 240] on span "Confirm" at bounding box center [441, 237] width 24 height 8
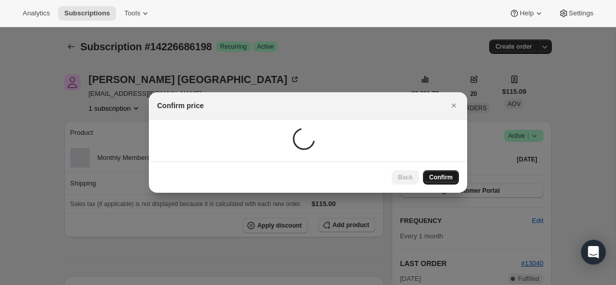
scroll to position [0, 0]
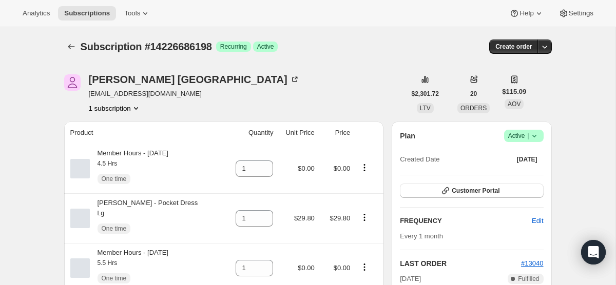
click at [91, 140] on th "Product" at bounding box center [144, 133] width 161 height 23
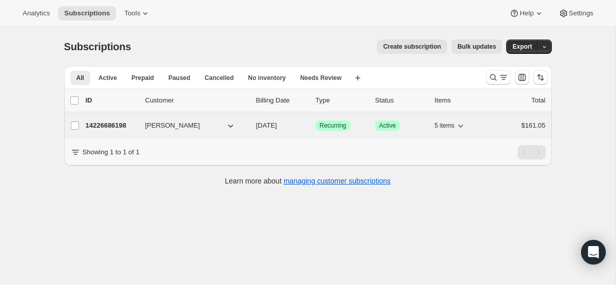
click at [284, 121] on p "[DATE]" at bounding box center [281, 126] width 51 height 10
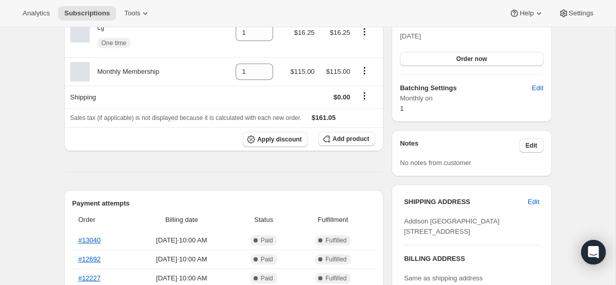
scroll to position [279, 0]
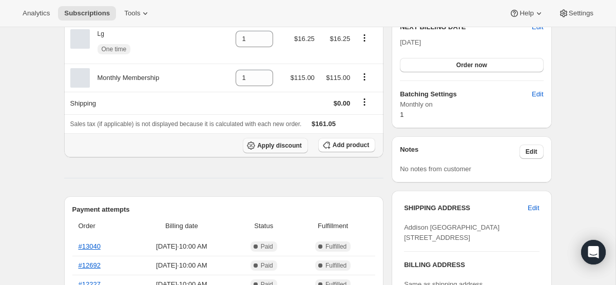
click at [275, 150] on span "Apply discount" at bounding box center [279, 146] width 45 height 8
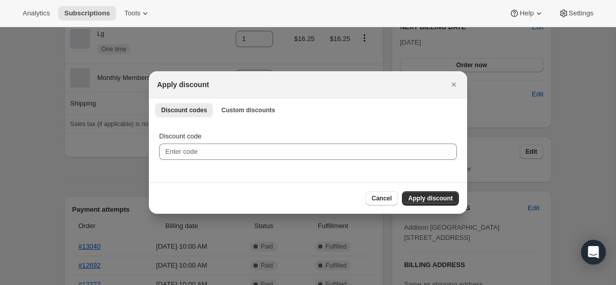
click at [261, 101] on div "Discount codes Custom discounts More views Discount codes Custom discounts More…" at bounding box center [308, 109] width 318 height 23
click at [261, 109] on span "Custom discounts" at bounding box center [248, 110] width 54 height 8
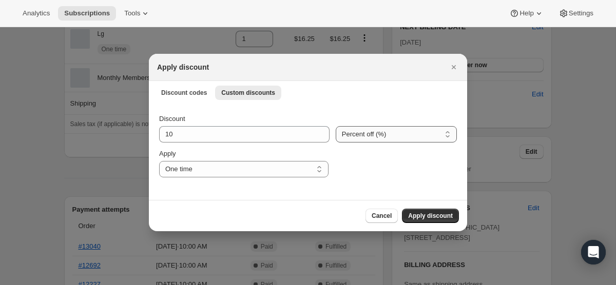
click at [390, 135] on select "Percent off (%) Amount off ($)" at bounding box center [395, 134] width 121 height 16
select select "fixed"
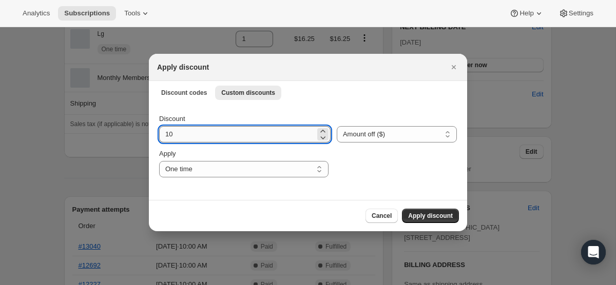
click at [182, 127] on input "10" at bounding box center [237, 134] width 156 height 16
type input "115"
click at [429, 212] on span "Apply discount" at bounding box center [430, 216] width 45 height 8
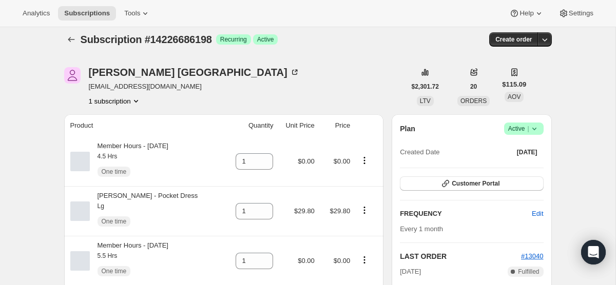
scroll to position [0, 0]
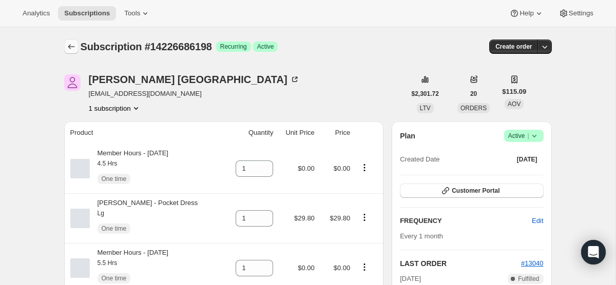
click at [66, 41] on button "Subscriptions" at bounding box center [71, 46] width 14 height 14
